Goal: Task Accomplishment & Management: Manage account settings

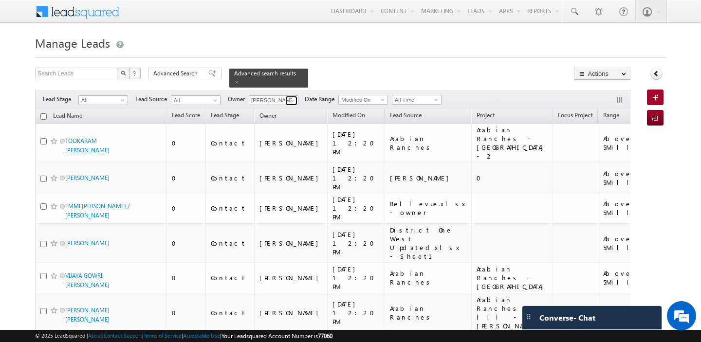
click at [289, 100] on span at bounding box center [293, 101] width 8 height 8
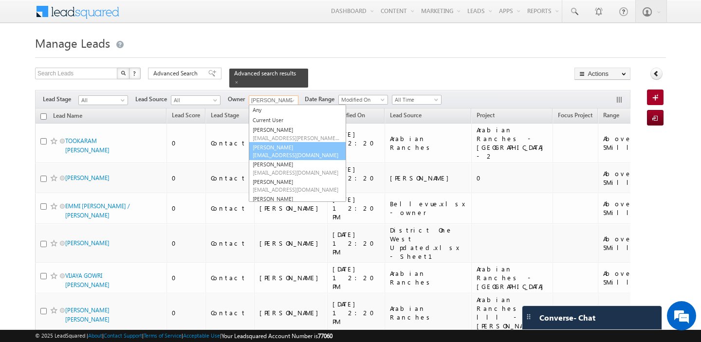
click at [290, 148] on link "Abhishekkumar Singh abhishek.singh@indglobal.ae" at bounding box center [297, 151] width 97 height 18
type input "Abhishekkumar Singh"
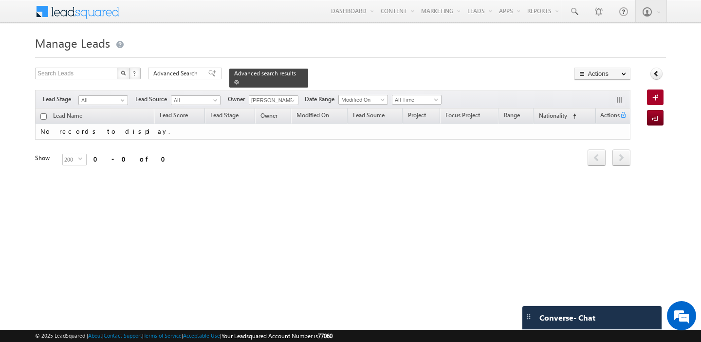
click at [234, 83] on span at bounding box center [236, 82] width 5 height 5
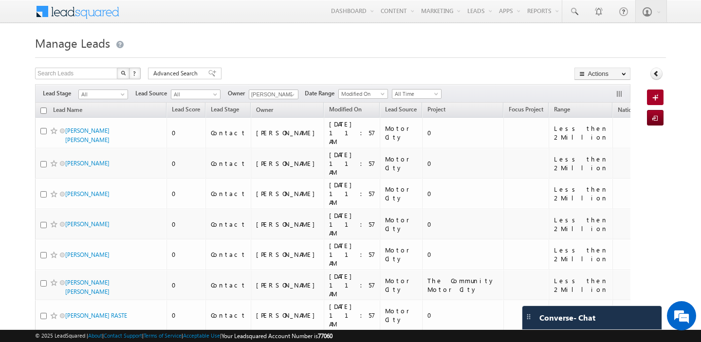
click at [43, 111] on input "checkbox" at bounding box center [43, 111] width 6 height 6
checkbox input "true"
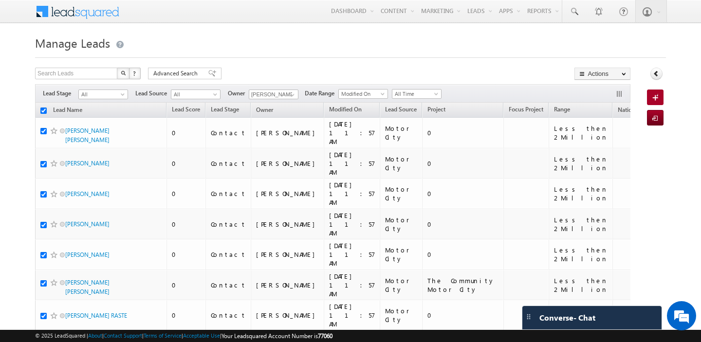
checkbox input "true"
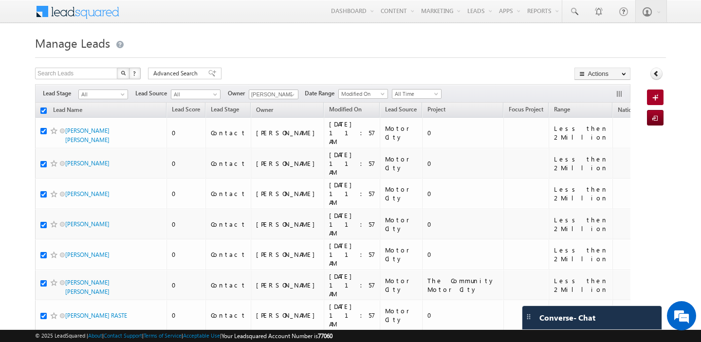
checkbox input "true"
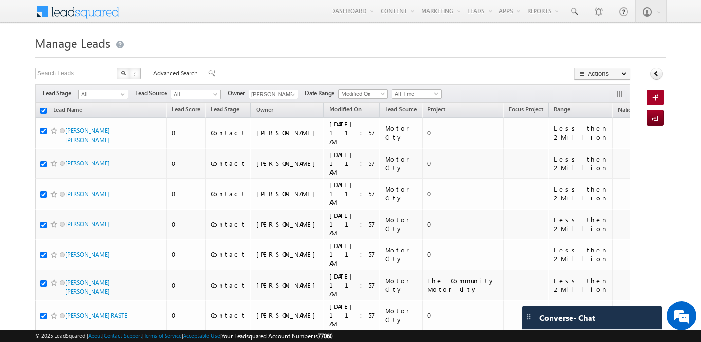
checkbox input "true"
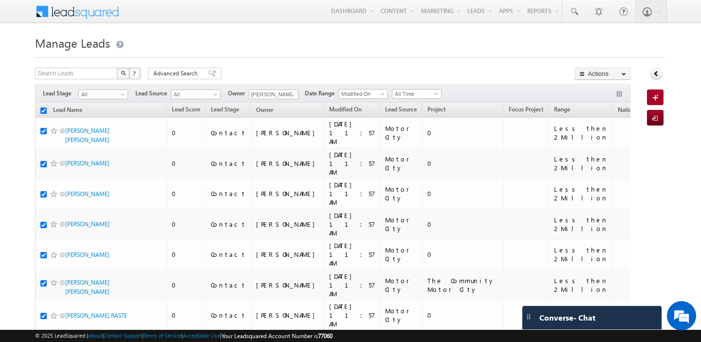
checkbox input "true"
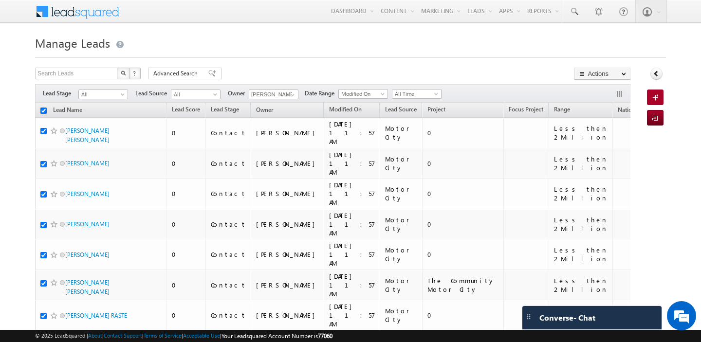
checkbox input "true"
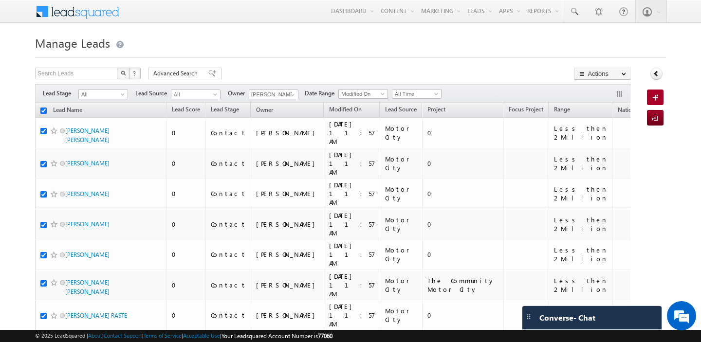
checkbox input "true"
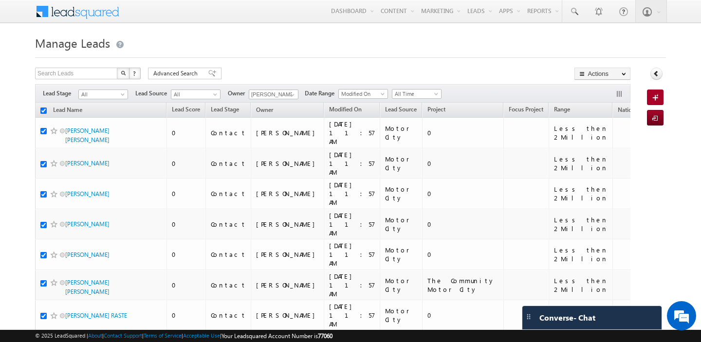
checkbox input "true"
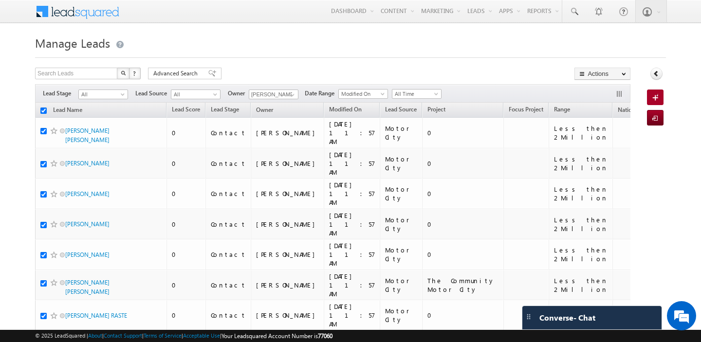
checkbox input "true"
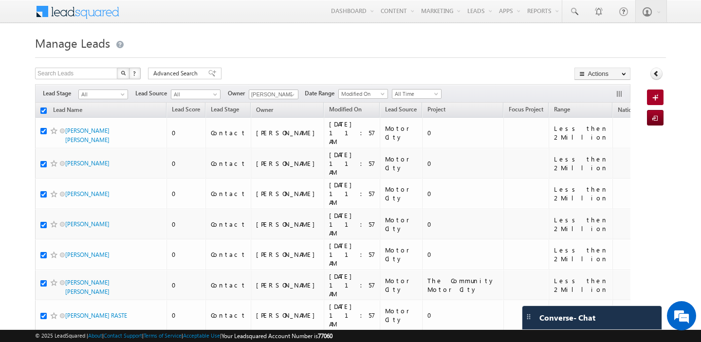
checkbox input "true"
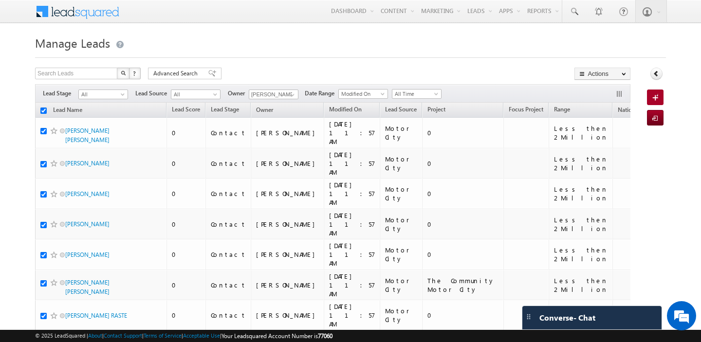
checkbox input "true"
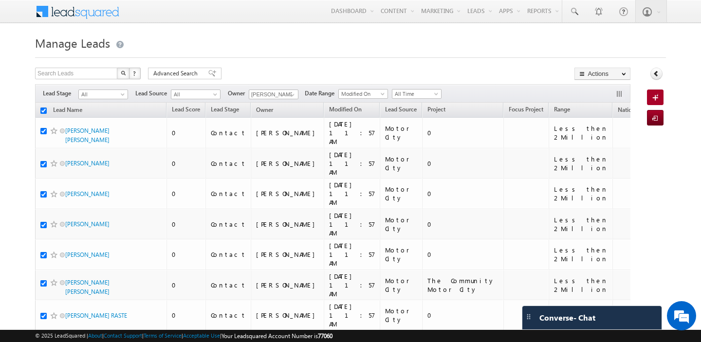
checkbox input "true"
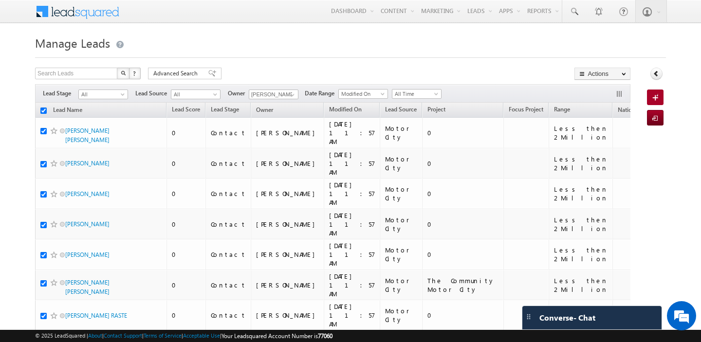
checkbox input "true"
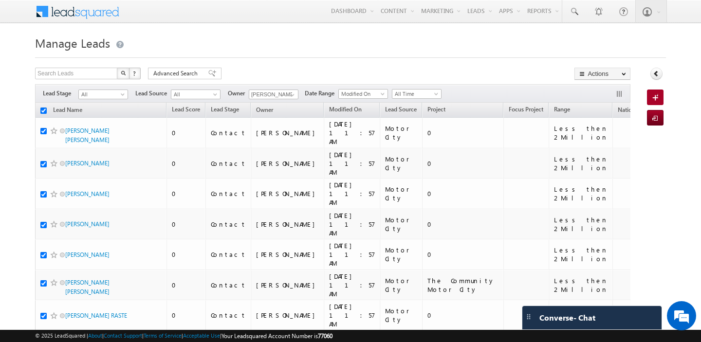
checkbox input "true"
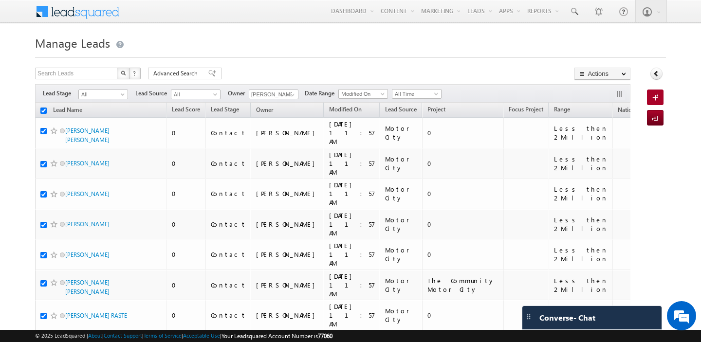
checkbox input "true"
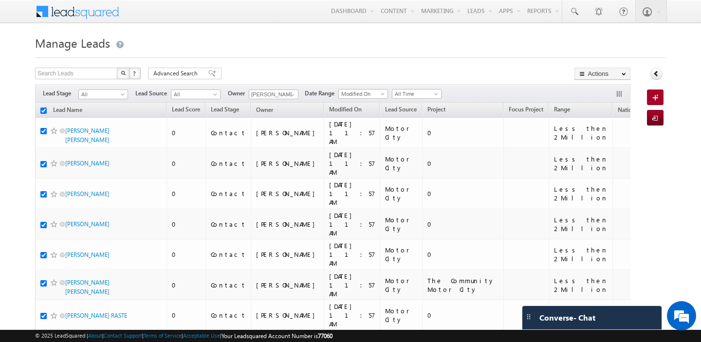
checkbox input "true"
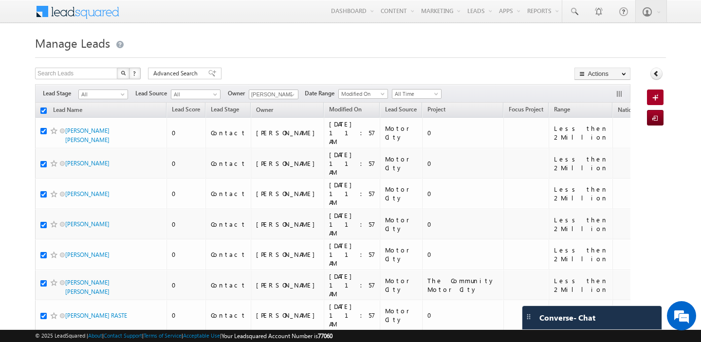
checkbox input "true"
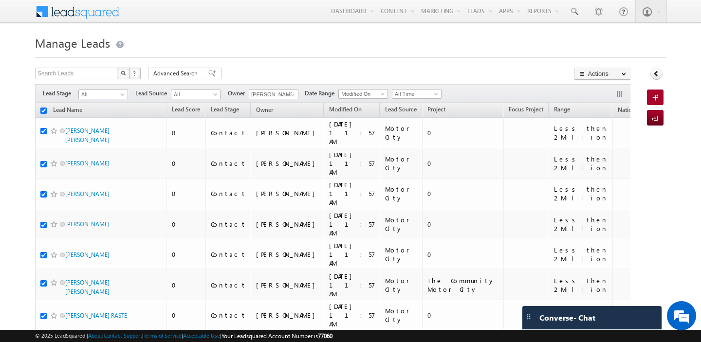
checkbox input "true"
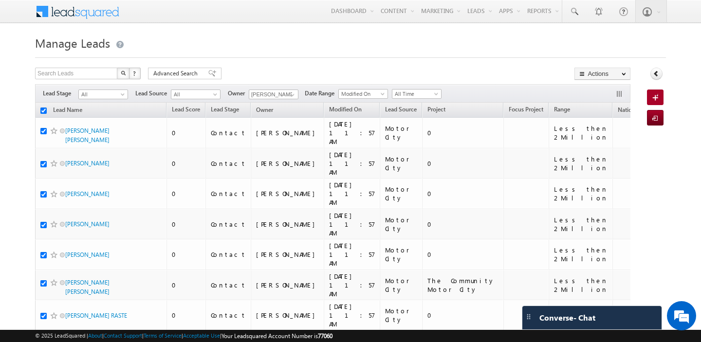
checkbox input "true"
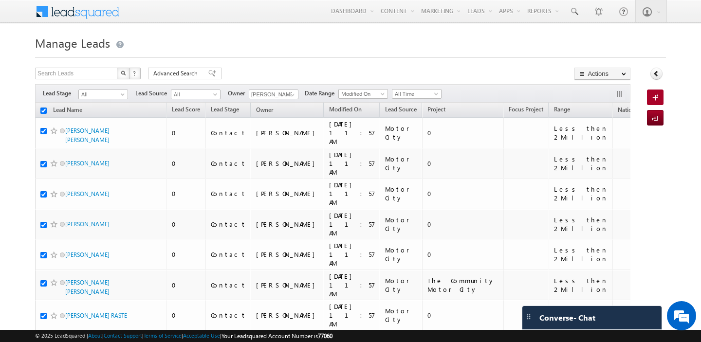
checkbox input "true"
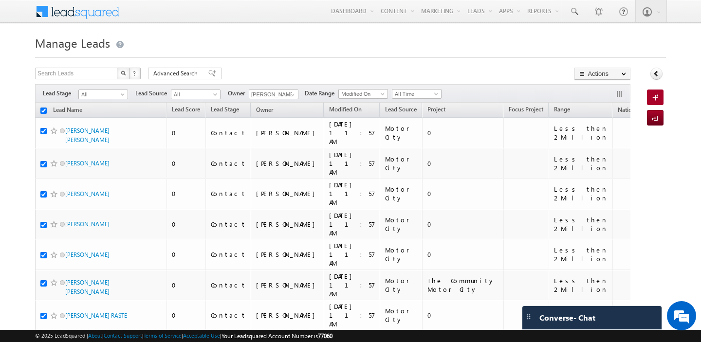
checkbox input "true"
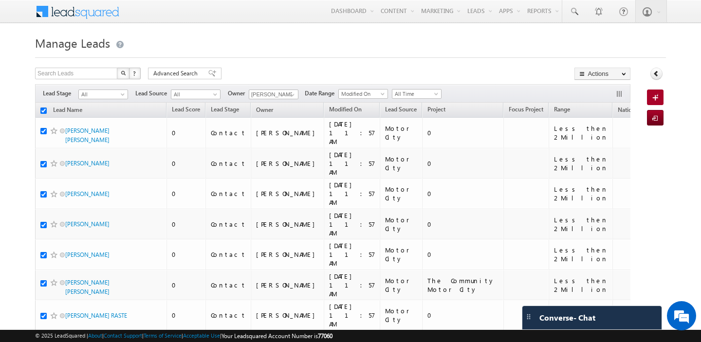
checkbox input "true"
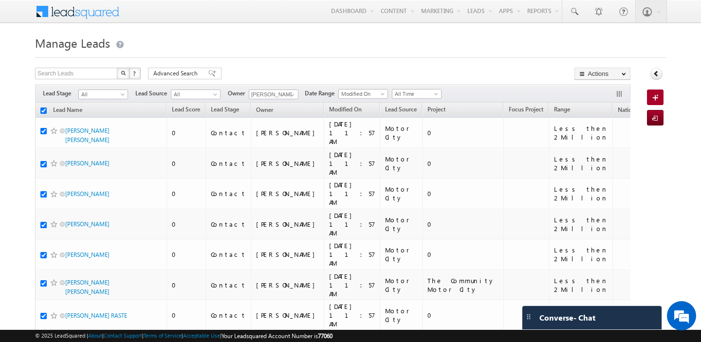
checkbox input "true"
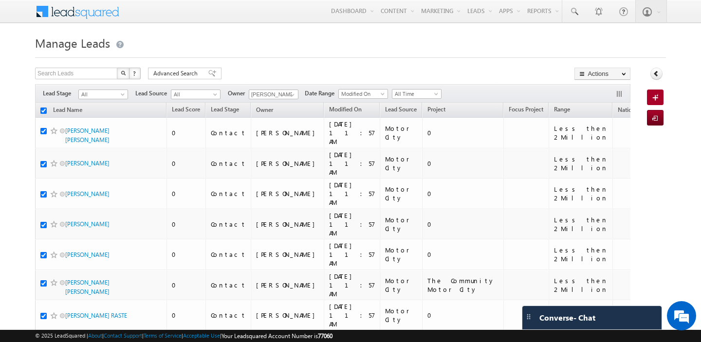
checkbox input "true"
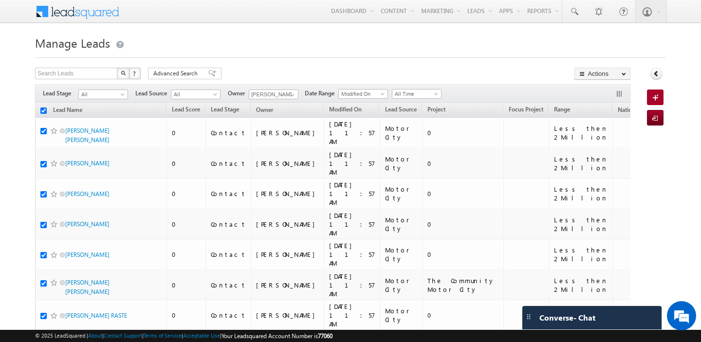
checkbox input "true"
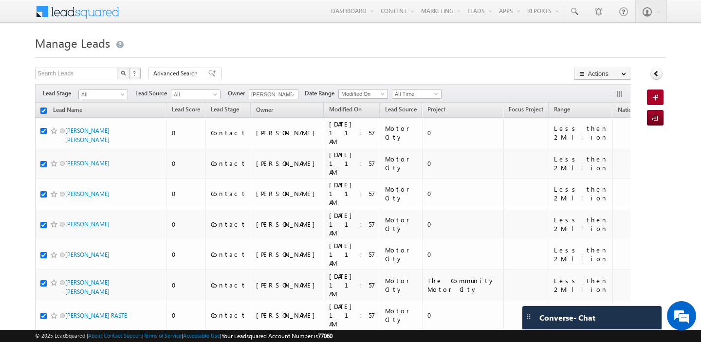
checkbox input "true"
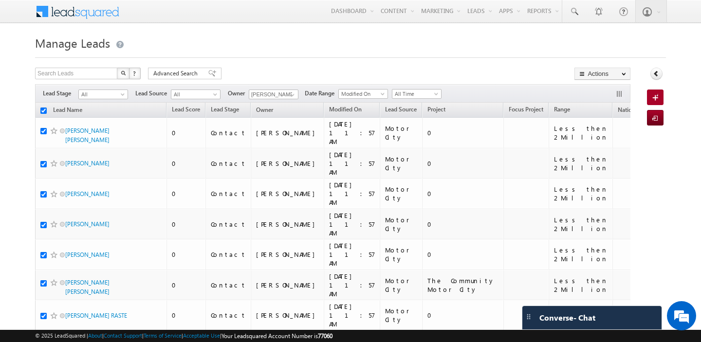
checkbox input "true"
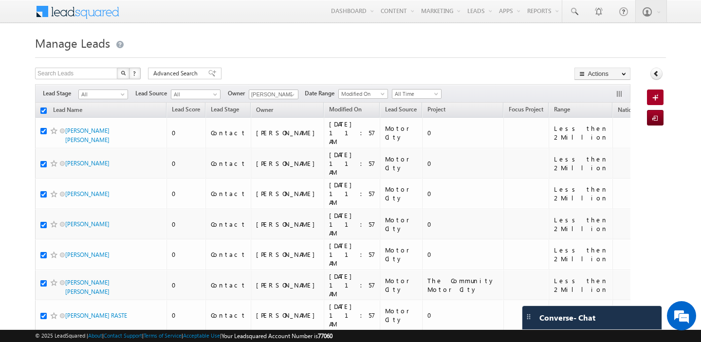
checkbox input "true"
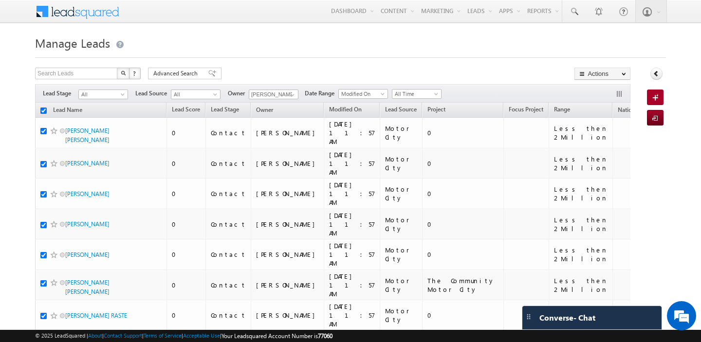
checkbox input "true"
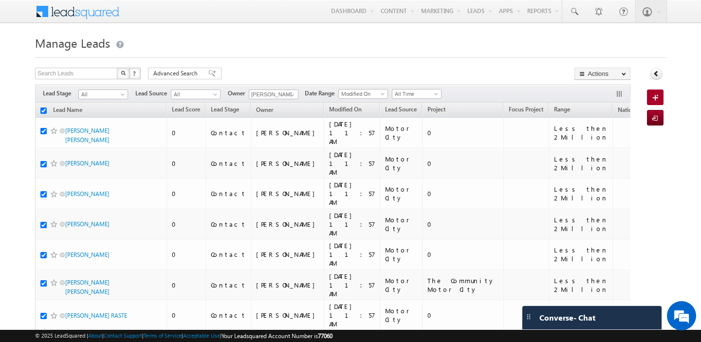
checkbox input "true"
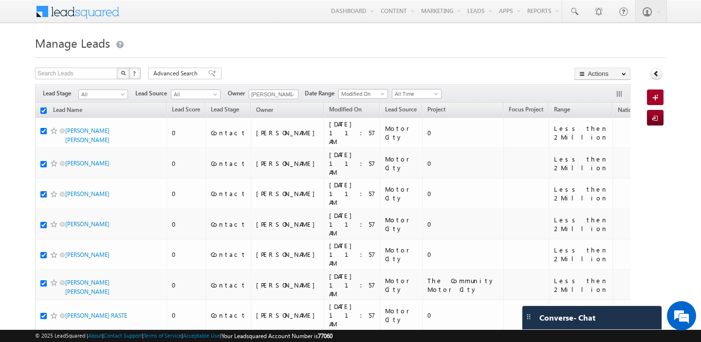
checkbox input "true"
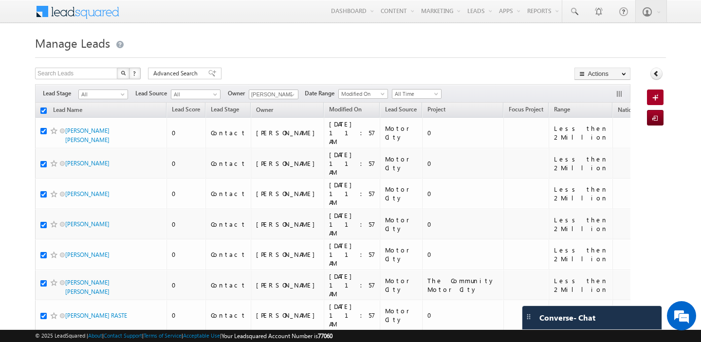
checkbox input "true"
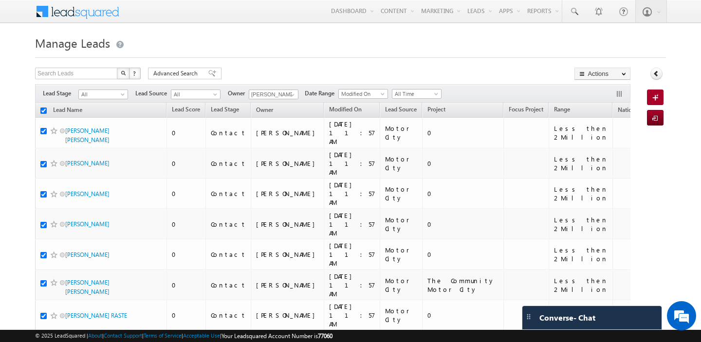
checkbox input "true"
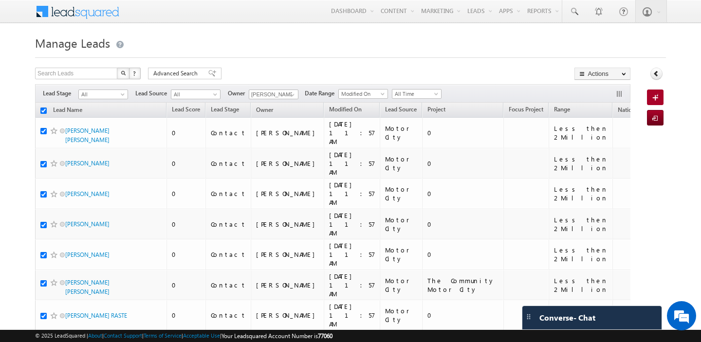
checkbox input "true"
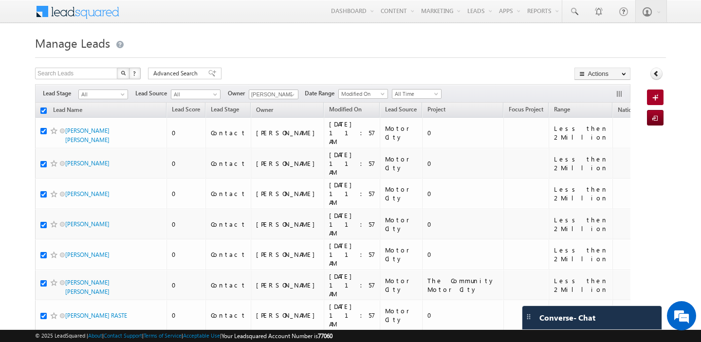
checkbox input "true"
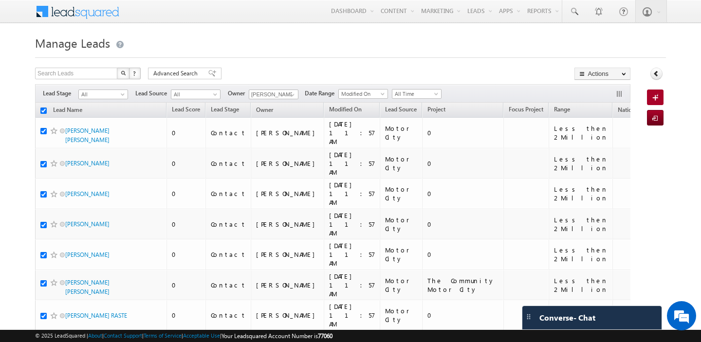
checkbox input "true"
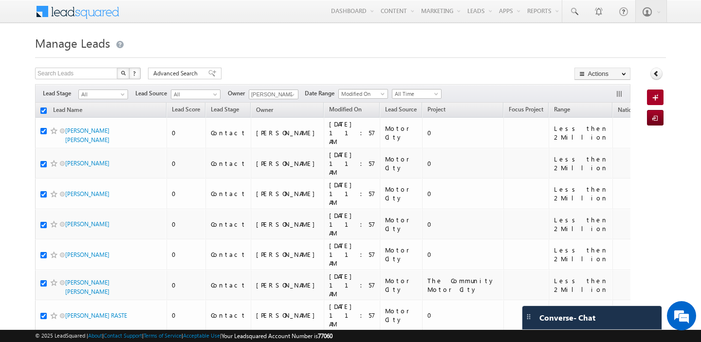
checkbox input "true"
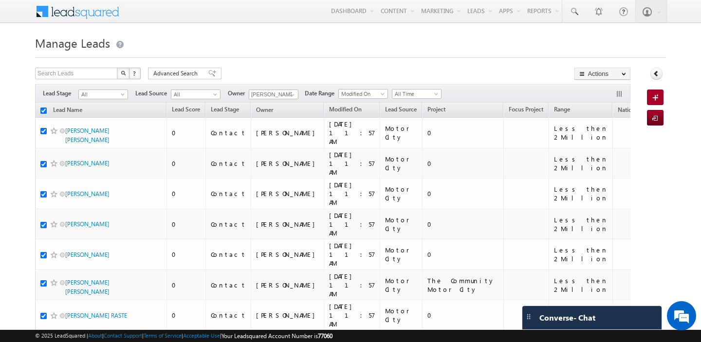
checkbox input "true"
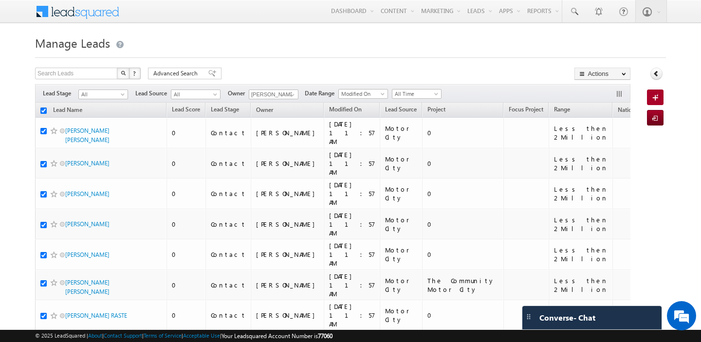
checkbox input "true"
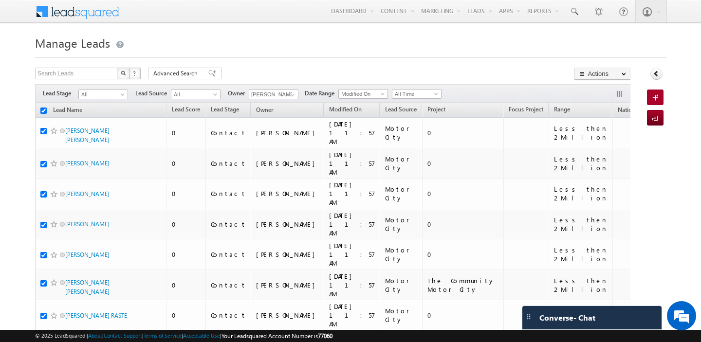
checkbox input "true"
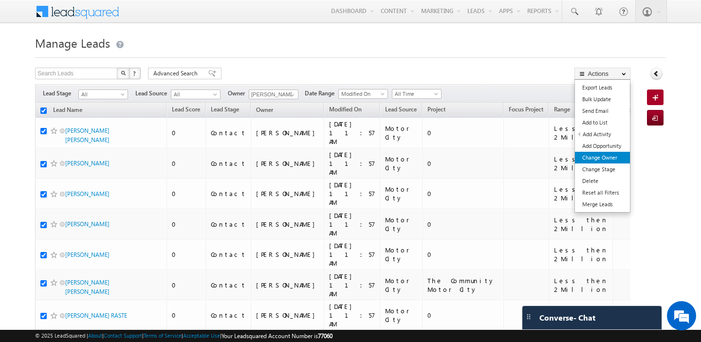
click at [602, 155] on link "Change Owner" at bounding box center [602, 158] width 55 height 12
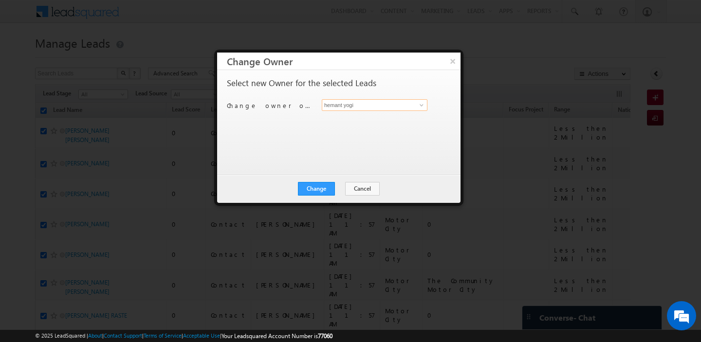
click at [342, 105] on input "hemant yogi" at bounding box center [375, 105] width 106 height 12
click at [349, 120] on span "shaila.shree@indglobal.ae" at bounding box center [370, 123] width 88 height 7
click at [317, 190] on button "Change" at bounding box center [316, 189] width 37 height 14
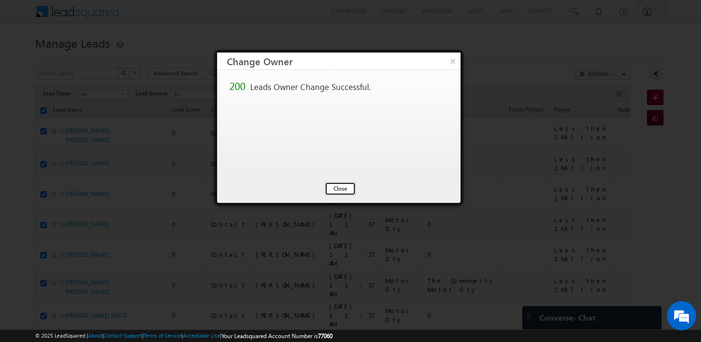
click at [345, 190] on button "Close" at bounding box center [340, 189] width 31 height 14
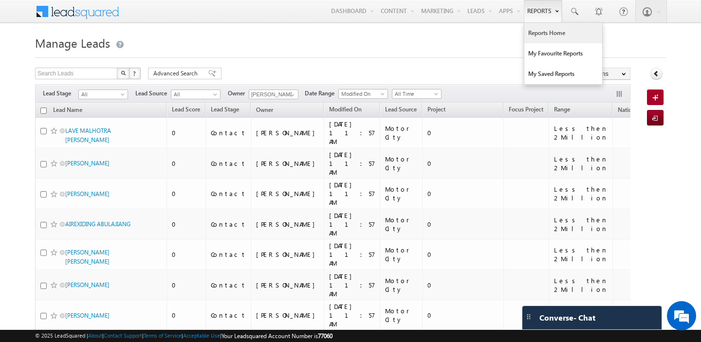
click at [532, 37] on link "Reports Home" at bounding box center [563, 33] width 78 height 20
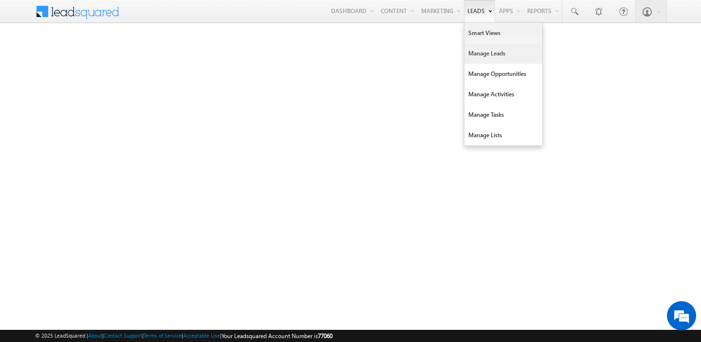
click at [477, 53] on link "Manage Leads" at bounding box center [503, 53] width 78 height 20
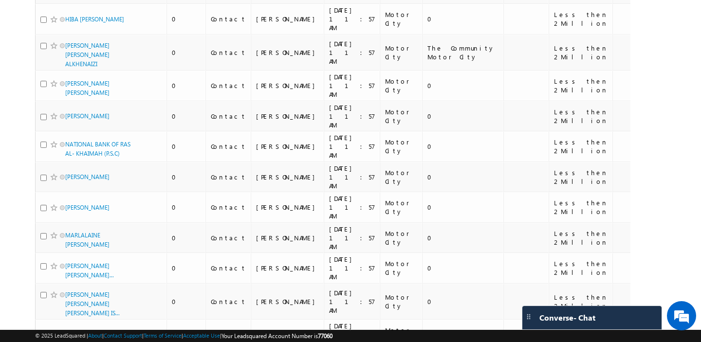
scroll to position [4800, 0]
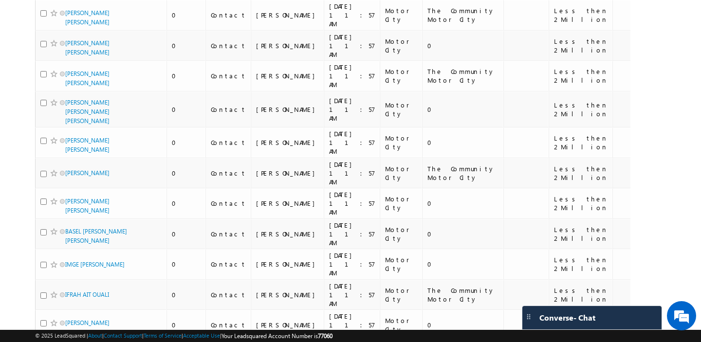
scroll to position [4855, 0]
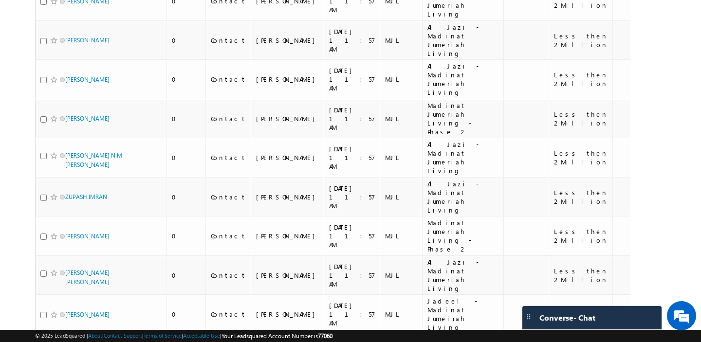
scroll to position [4798, 0]
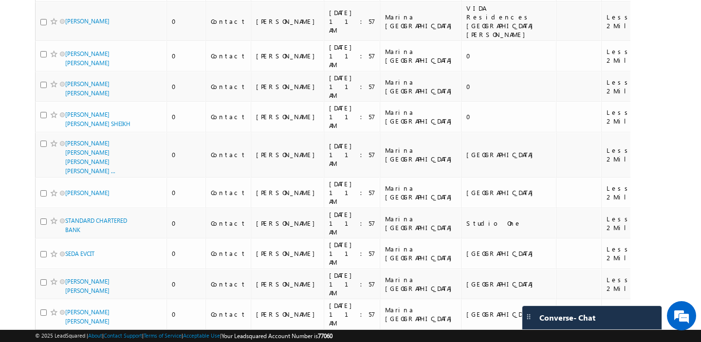
scroll to position [4657, 0]
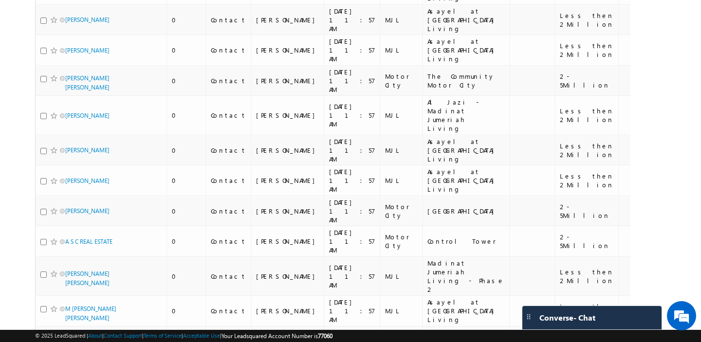
scroll to position [4787, 0]
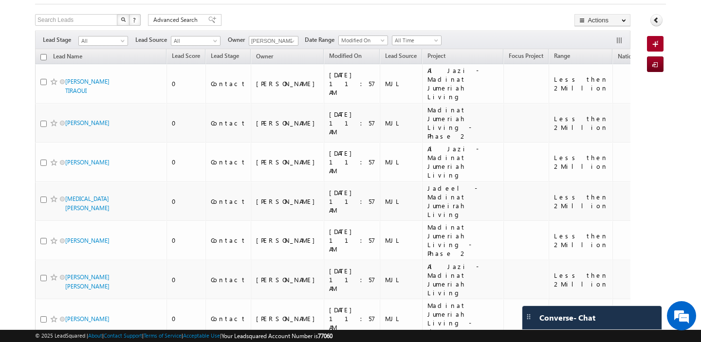
scroll to position [0, 0]
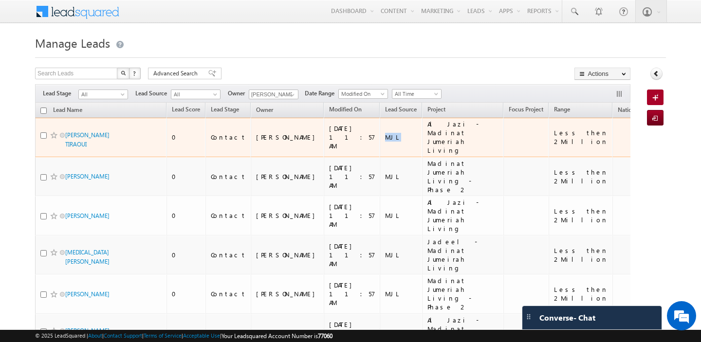
drag, startPoint x: 382, startPoint y: 128, endPoint x: 359, endPoint y: 128, distance: 22.9
click at [385, 133] on div "MJL" at bounding box center [401, 137] width 33 height 9
copy div "MJL"
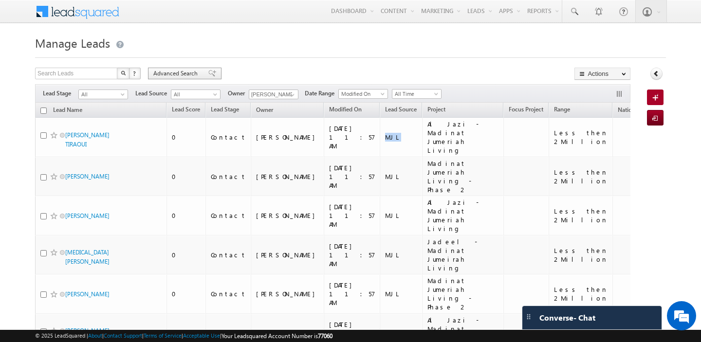
click at [165, 70] on span "Advanced Search" at bounding box center [176, 73] width 47 height 9
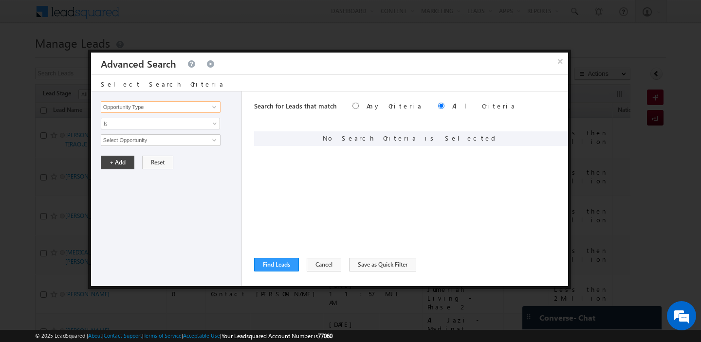
click at [164, 106] on input "Opportunity Type" at bounding box center [161, 107] width 120 height 12
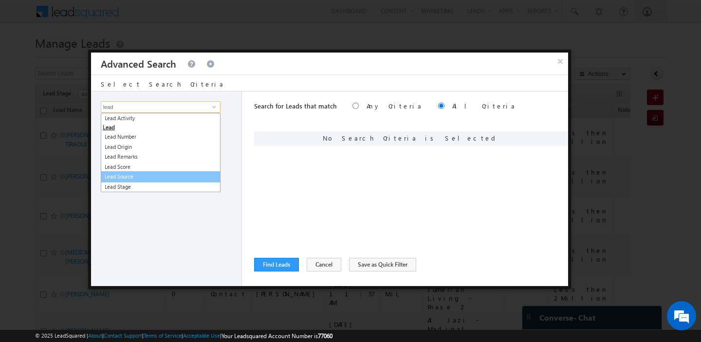
click at [145, 175] on link "Lead Source" at bounding box center [161, 176] width 120 height 11
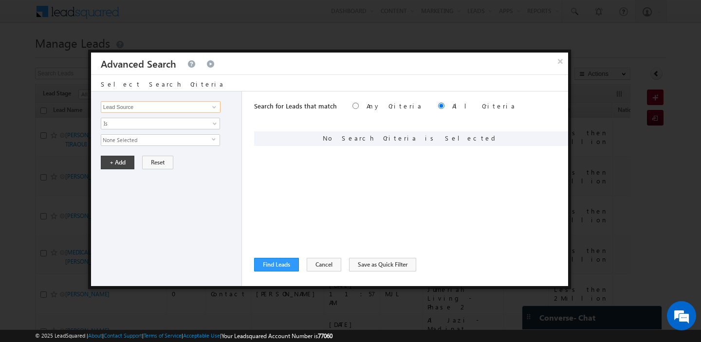
type input "Lead Source"
click at [142, 143] on span "None Selected" at bounding box center [156, 140] width 110 height 11
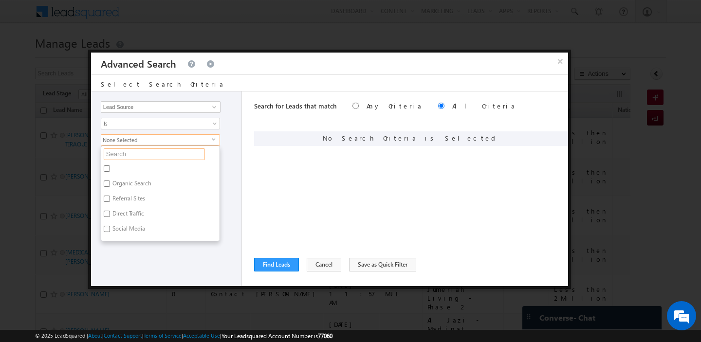
click at [139, 155] on input "text" at bounding box center [154, 154] width 101 height 12
paste input "MJL"
type input "MJL"
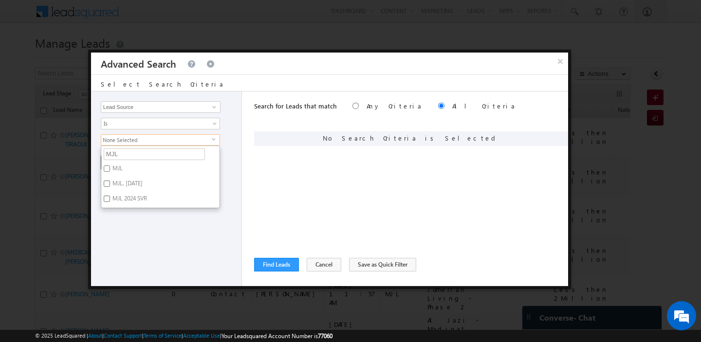
click at [108, 166] on input "MJL" at bounding box center [107, 168] width 6 height 6
checkbox input "true"
click at [133, 228] on div "Opportunity Type Lead Activity Task Sales Group Prospect Id Address 1 Address 2…" at bounding box center [166, 189] width 151 height 195
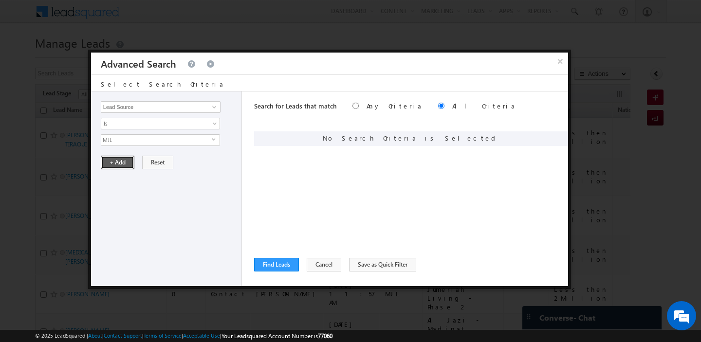
click at [116, 163] on button "+ Add" at bounding box center [118, 163] width 34 height 14
click at [278, 270] on button "Find Leads" at bounding box center [276, 265] width 45 height 14
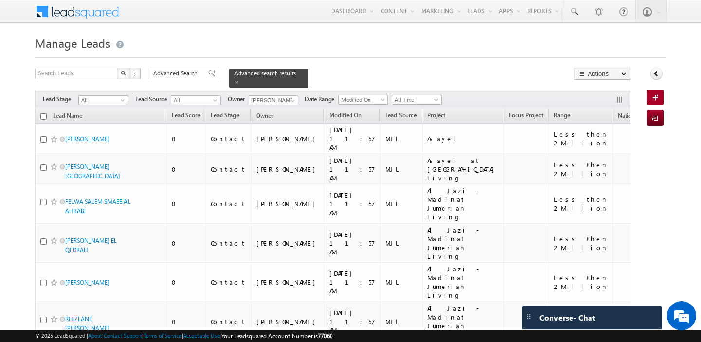
click at [42, 114] on input "checkbox" at bounding box center [43, 116] width 6 height 6
checkbox input "true"
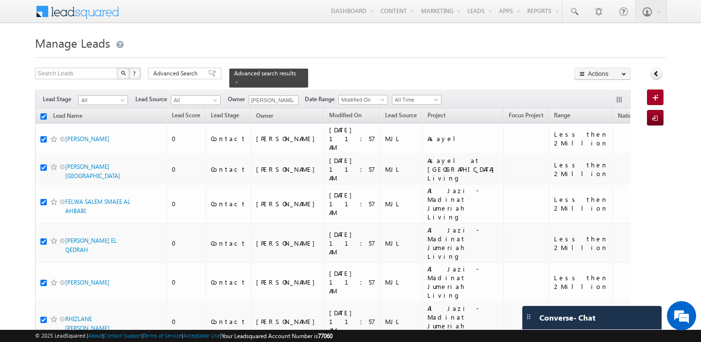
checkbox input "true"
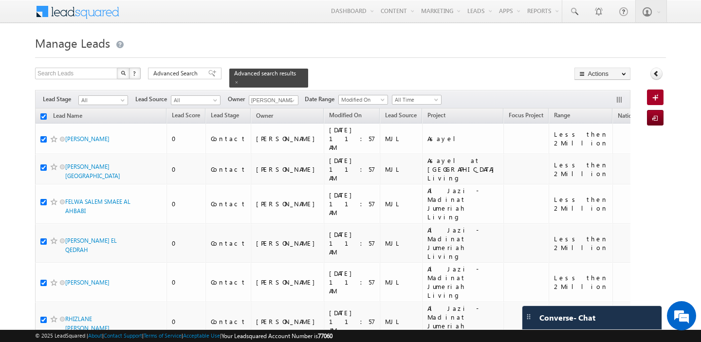
checkbox input "true"
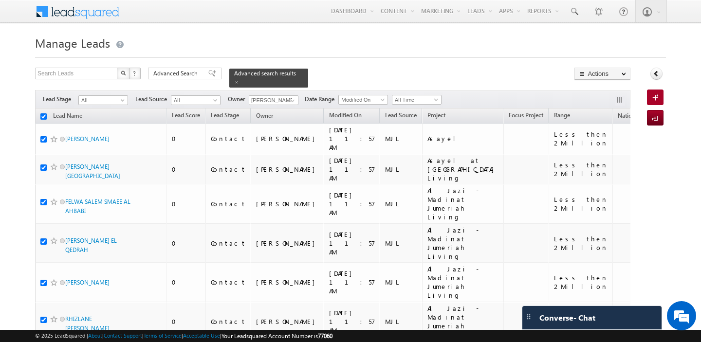
checkbox input "true"
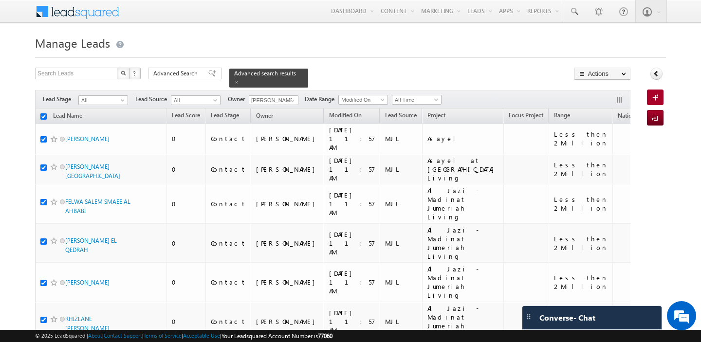
checkbox input "true"
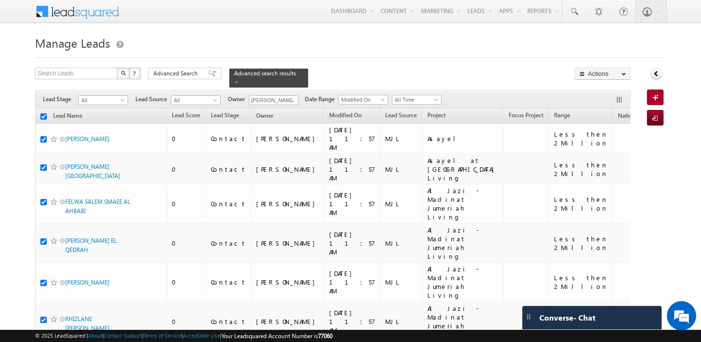
checkbox input "true"
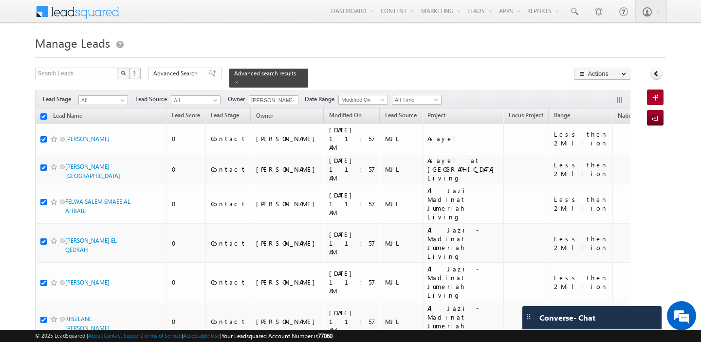
checkbox input "true"
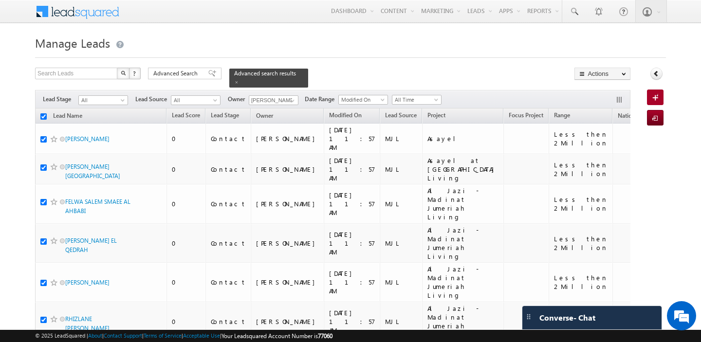
checkbox input "true"
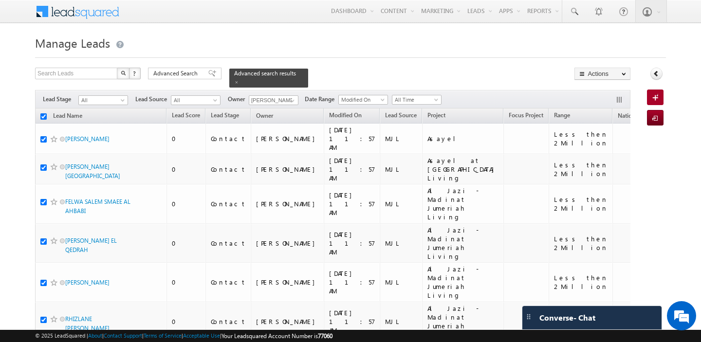
checkbox input "true"
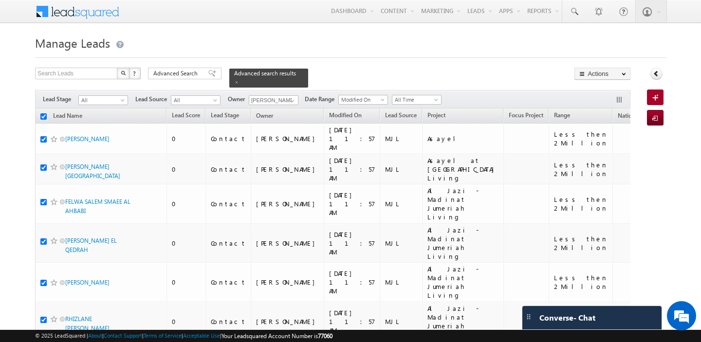
checkbox input "true"
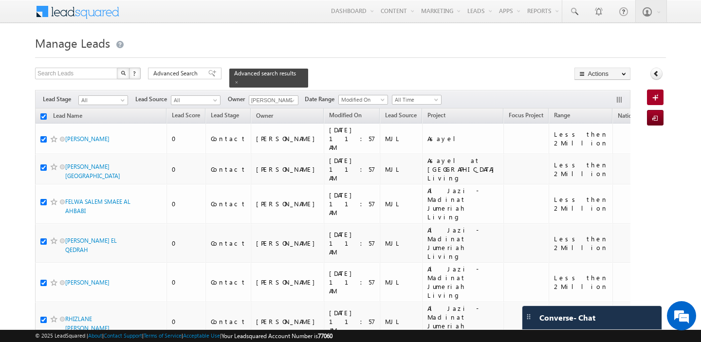
checkbox input "true"
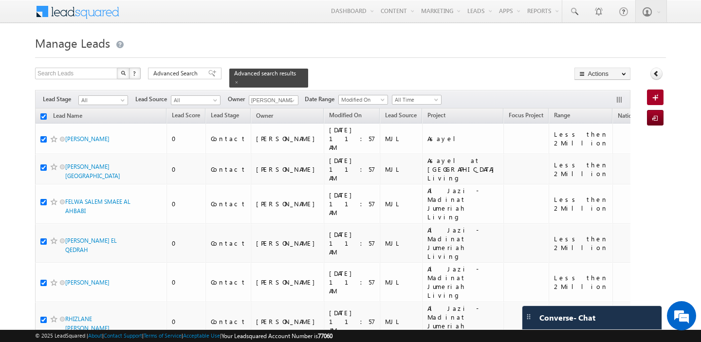
checkbox input "true"
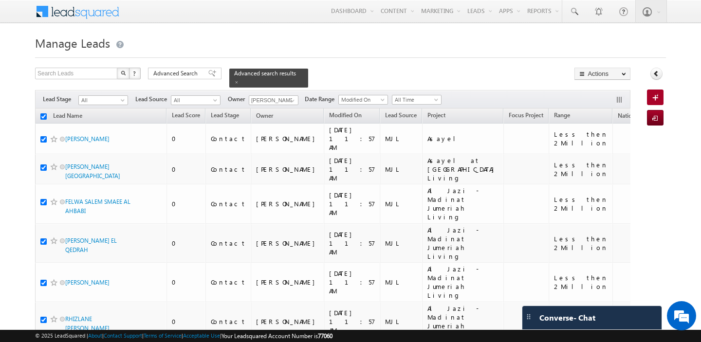
checkbox input "true"
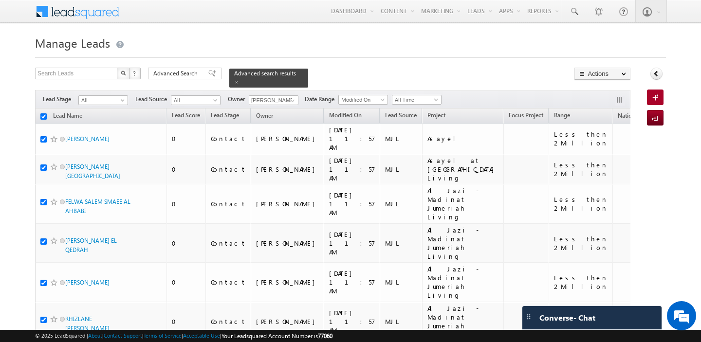
checkbox input "true"
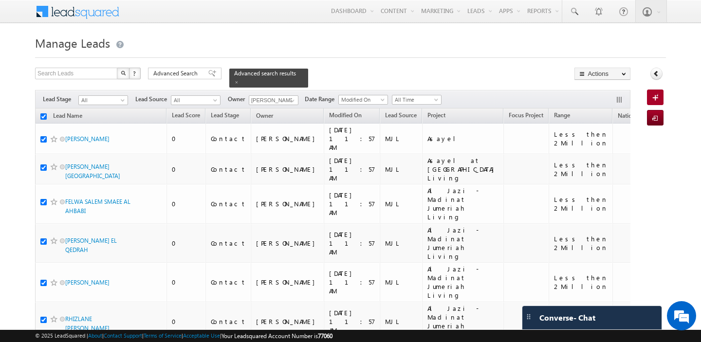
checkbox input "true"
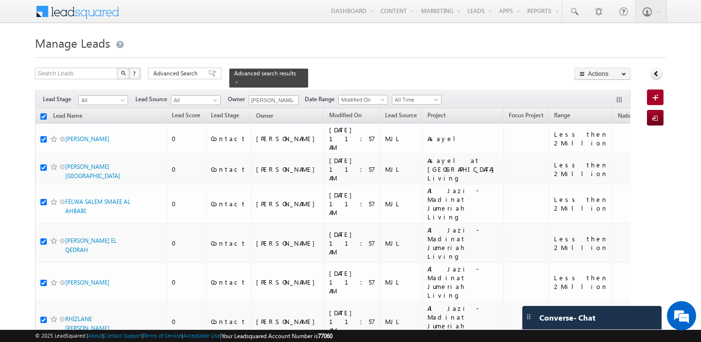
checkbox input "true"
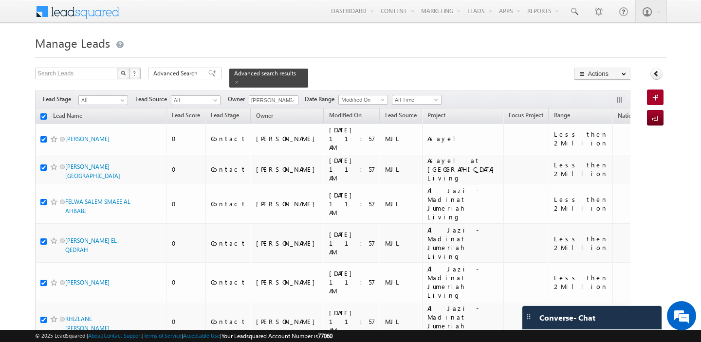
checkbox input "true"
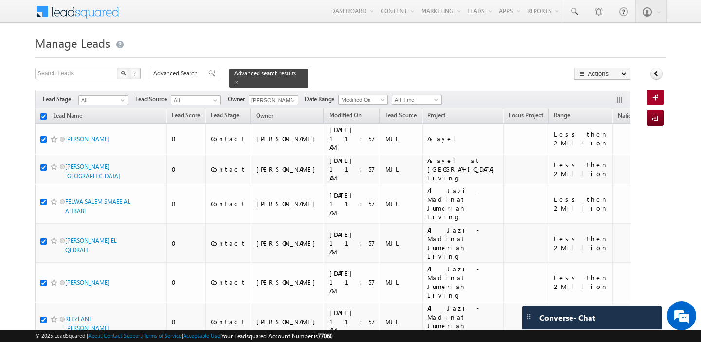
checkbox input "true"
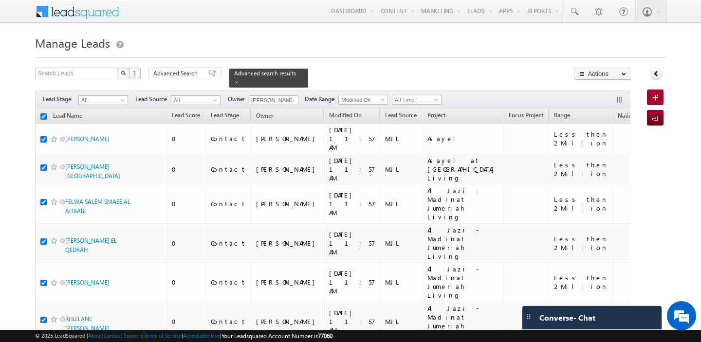
checkbox input "true"
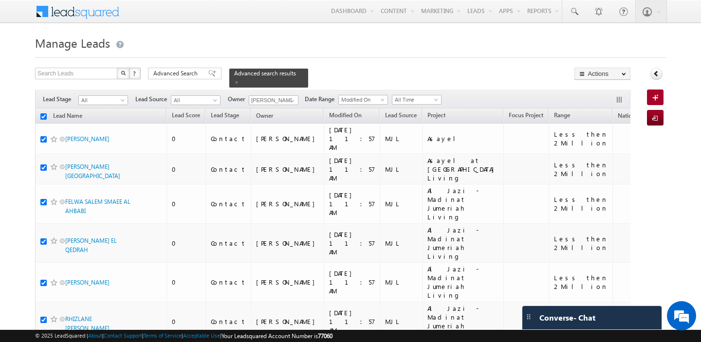
checkbox input "true"
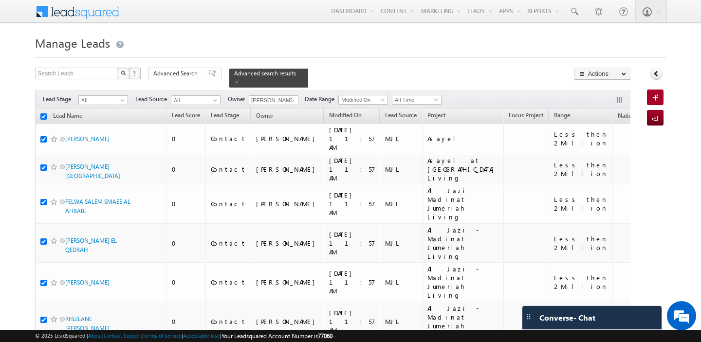
checkbox input "true"
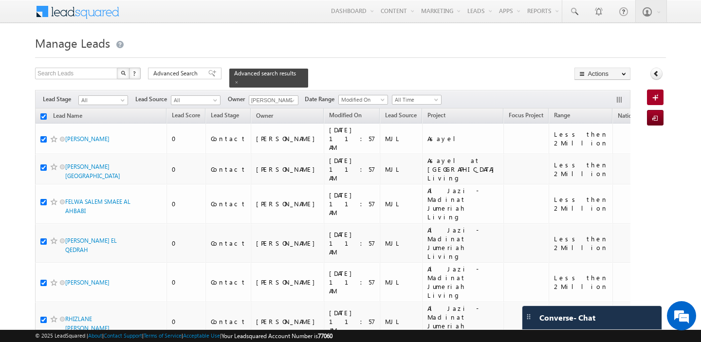
checkbox input "true"
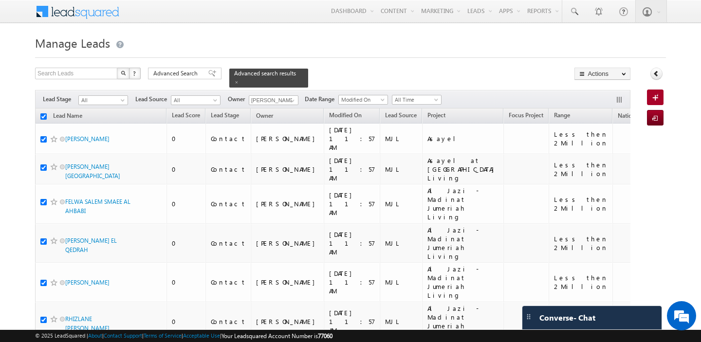
checkbox input "true"
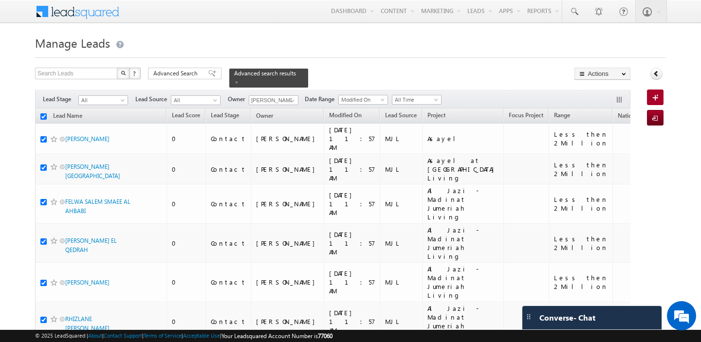
checkbox input "true"
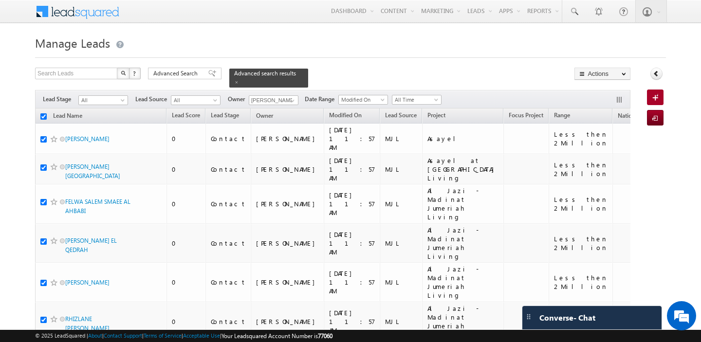
checkbox input "true"
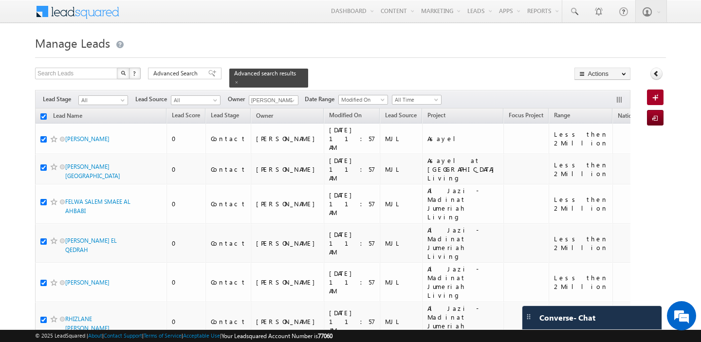
checkbox input "true"
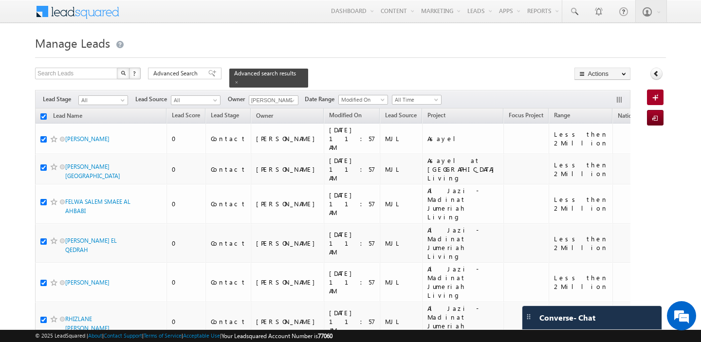
checkbox input "true"
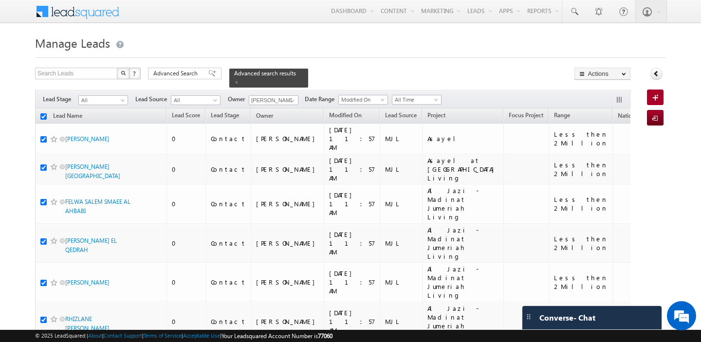
checkbox input "true"
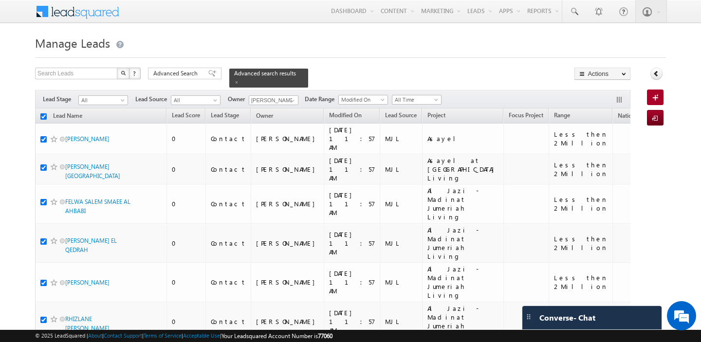
checkbox input "true"
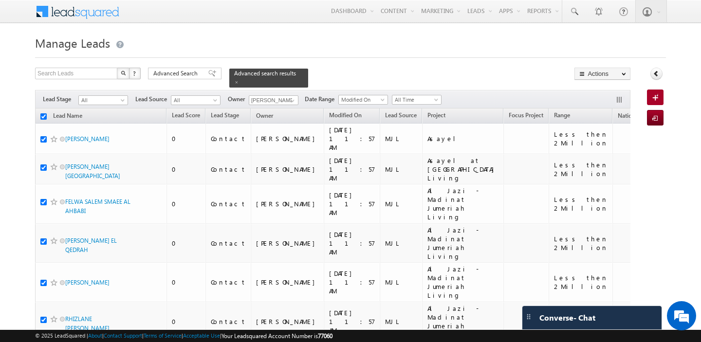
checkbox input "true"
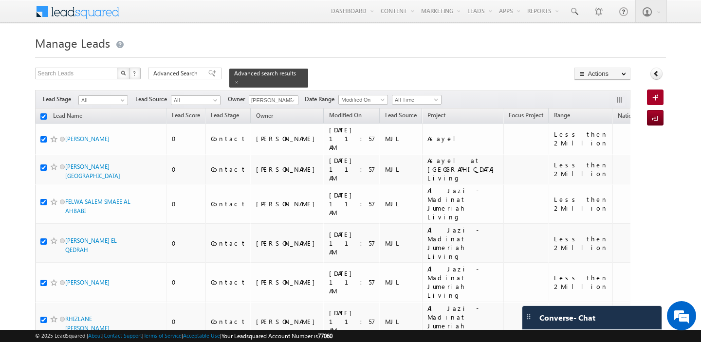
checkbox input "true"
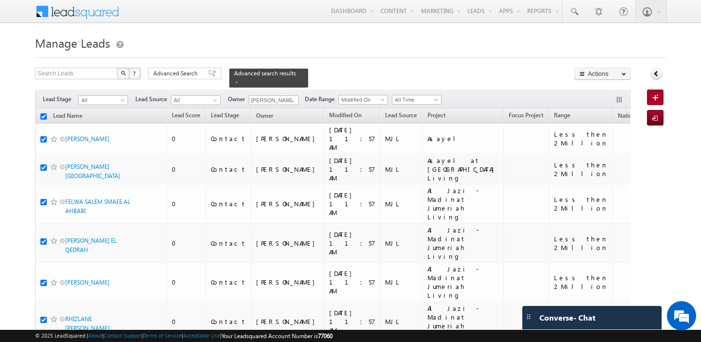
checkbox input "true"
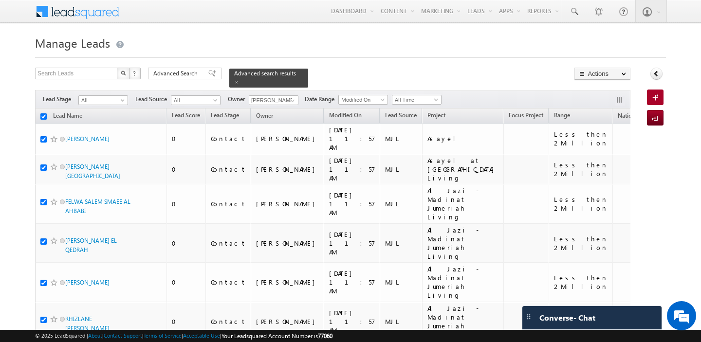
checkbox input "true"
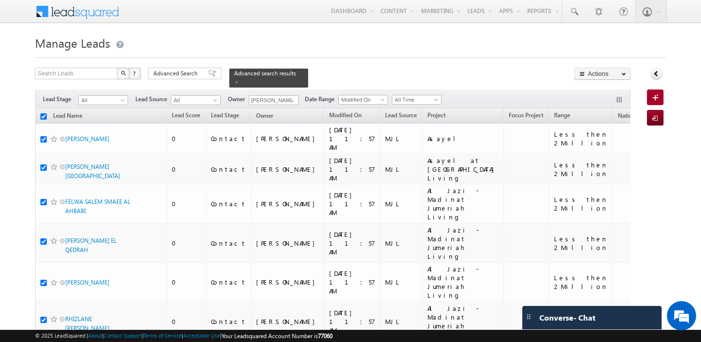
checkbox input "true"
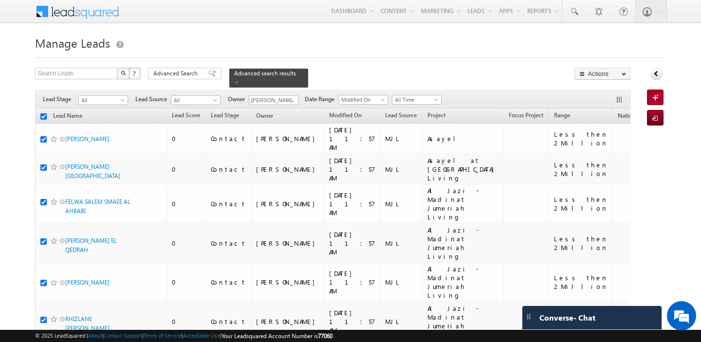
checkbox input "true"
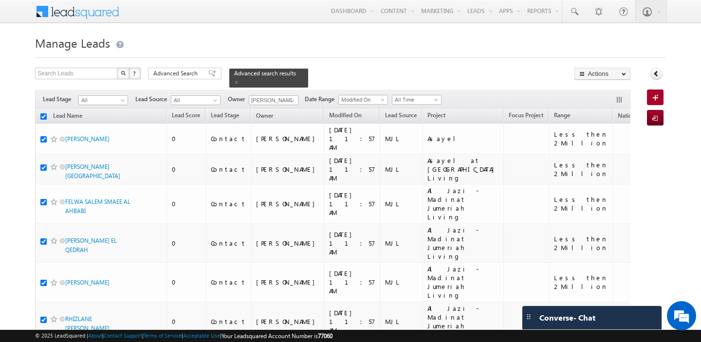
checkbox input "true"
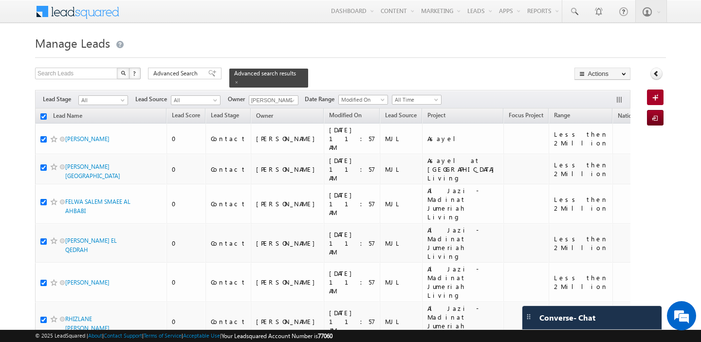
checkbox input "true"
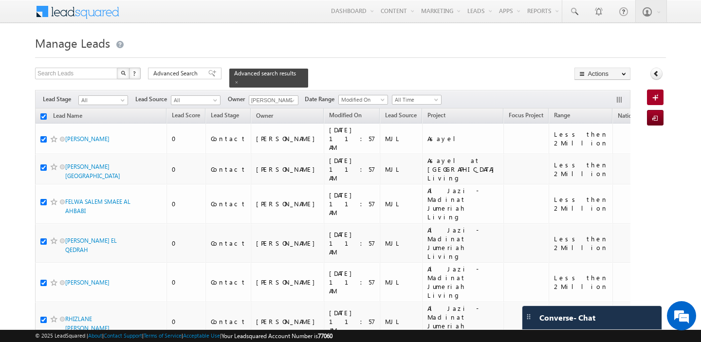
checkbox input "true"
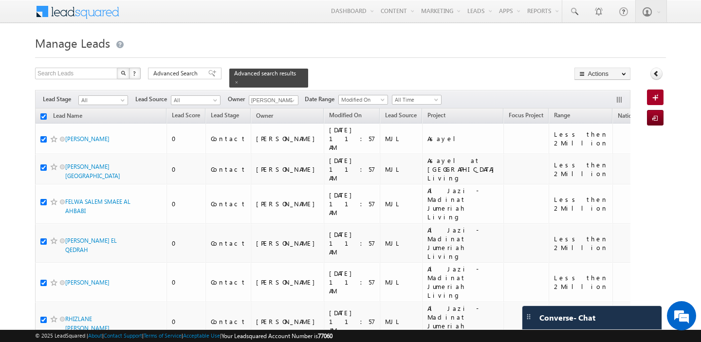
checkbox input "true"
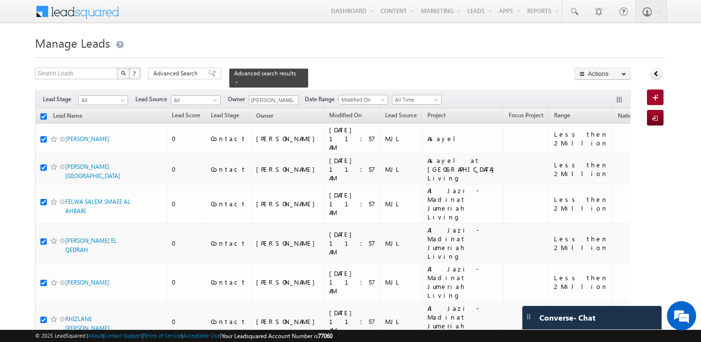
checkbox input "true"
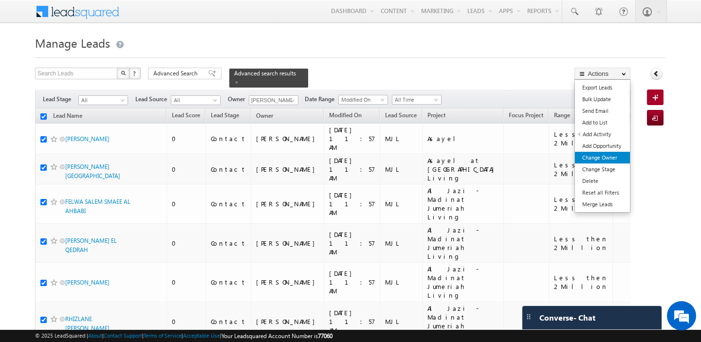
click at [608, 158] on link "Change Owner" at bounding box center [602, 158] width 55 height 12
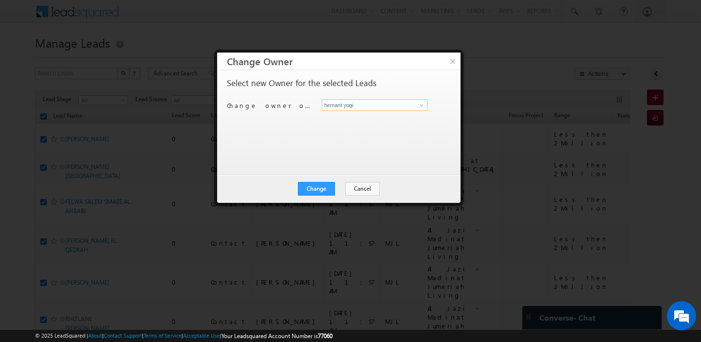
click at [353, 107] on input "hemant yogi" at bounding box center [375, 105] width 106 height 12
click at [358, 122] on span "akshay.choudhary@indglobal.ae" at bounding box center [370, 123] width 88 height 7
click at [326, 192] on button "Change" at bounding box center [316, 189] width 37 height 14
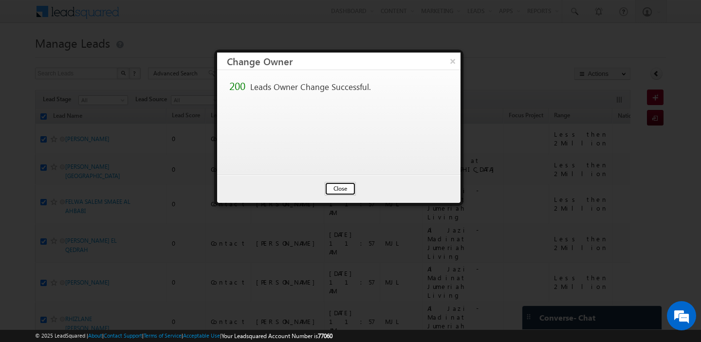
click at [349, 185] on button "Close" at bounding box center [340, 189] width 31 height 14
